Goal: Information Seeking & Learning: Learn about a topic

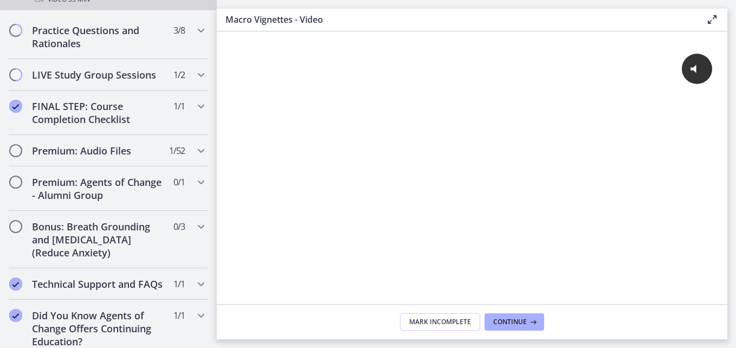
scroll to position [1268, 0]
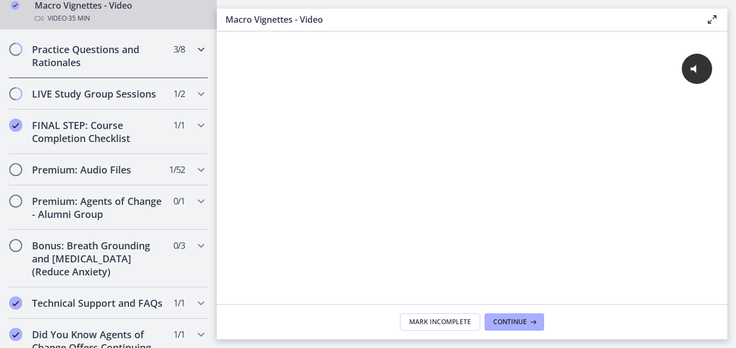
click at [52, 67] on h2 "Practice Questions and Rationales" at bounding box center [98, 56] width 132 height 26
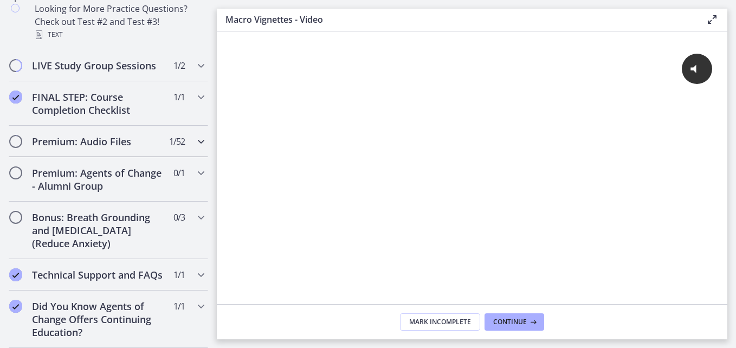
scroll to position [861, 0]
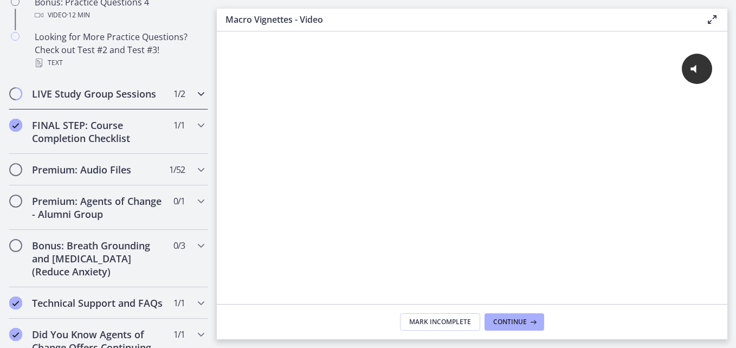
click at [97, 100] on h2 "LIVE Study Group Sessions" at bounding box center [98, 93] width 132 height 13
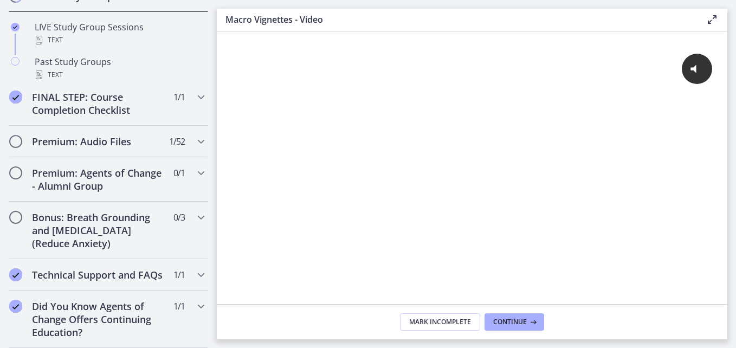
scroll to position [633, 0]
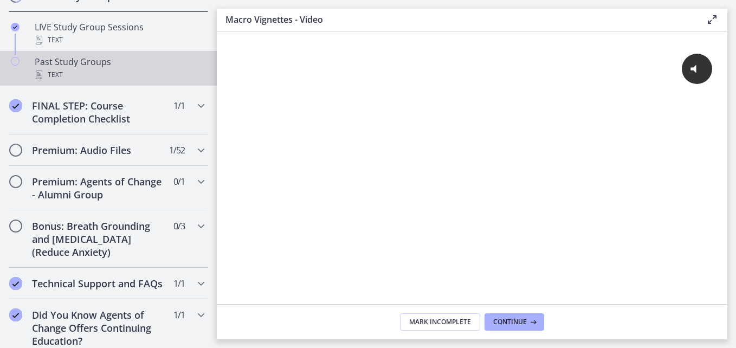
click at [83, 78] on div "Past Study Groups Text" at bounding box center [119, 68] width 169 height 26
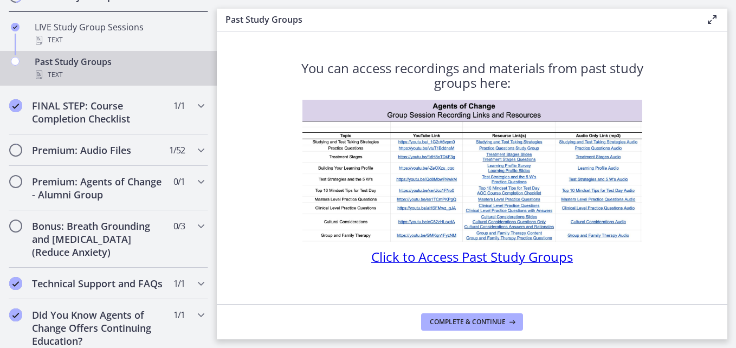
click at [460, 258] on span "Click to Access Past Study Groups" at bounding box center [472, 257] width 202 height 18
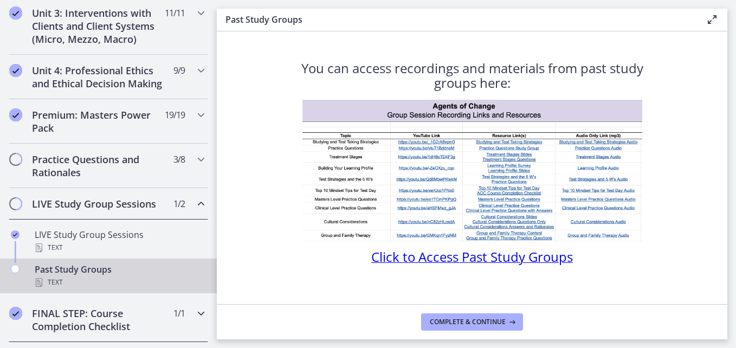
scroll to position [417, 0]
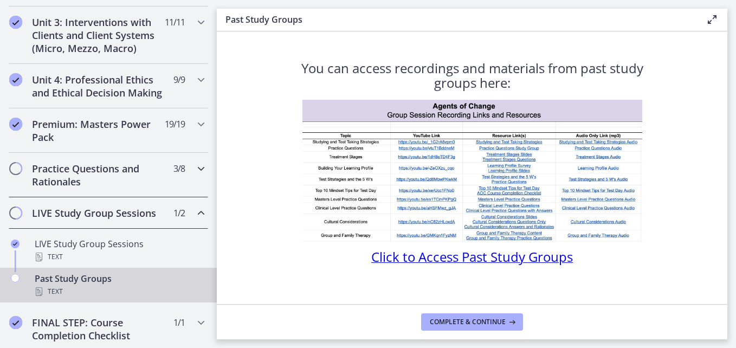
click at [89, 186] on h2 "Practice Questions and Rationales" at bounding box center [98, 175] width 132 height 26
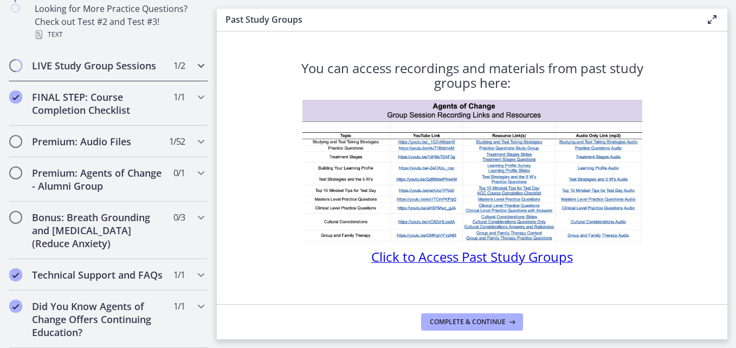
scroll to position [904, 0]
click at [91, 178] on h2 "Premium: Agents of Change - Alumni Group" at bounding box center [98, 179] width 132 height 26
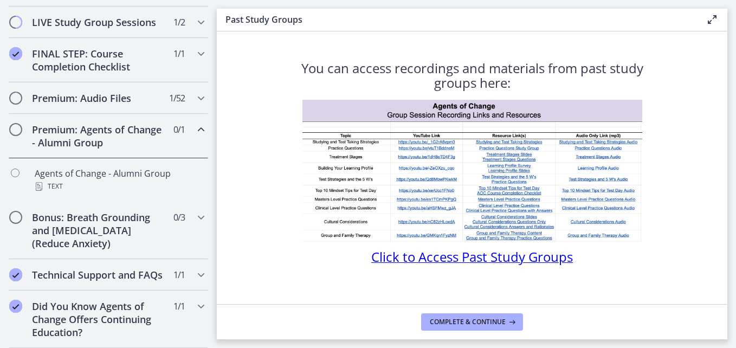
scroll to position [628, 0]
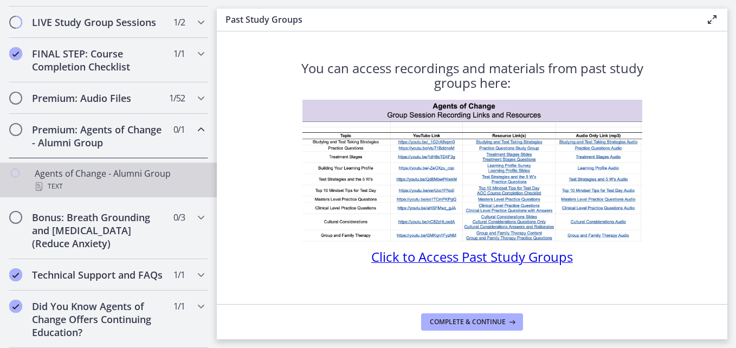
click at [75, 169] on div "Agents of Change - Alumni Group Text" at bounding box center [119, 180] width 169 height 26
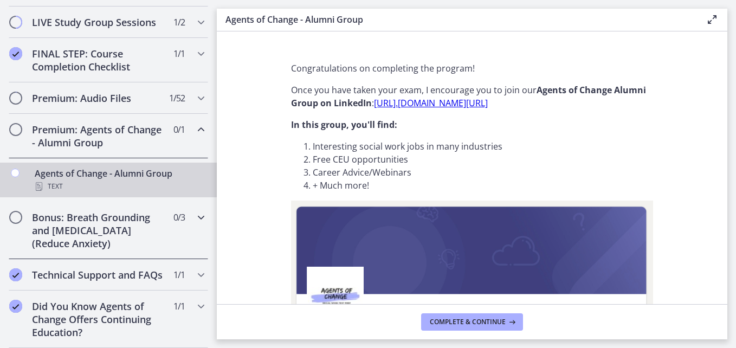
scroll to position [633, 0]
click at [87, 214] on h2 "Bonus: Breath Grounding and [MEDICAL_DATA] (Reduce Anxiety)" at bounding box center [98, 230] width 132 height 39
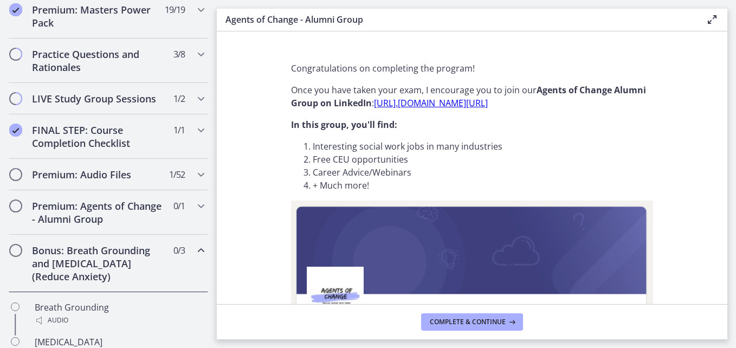
scroll to position [525, 0]
